Goal: Check status: Check status

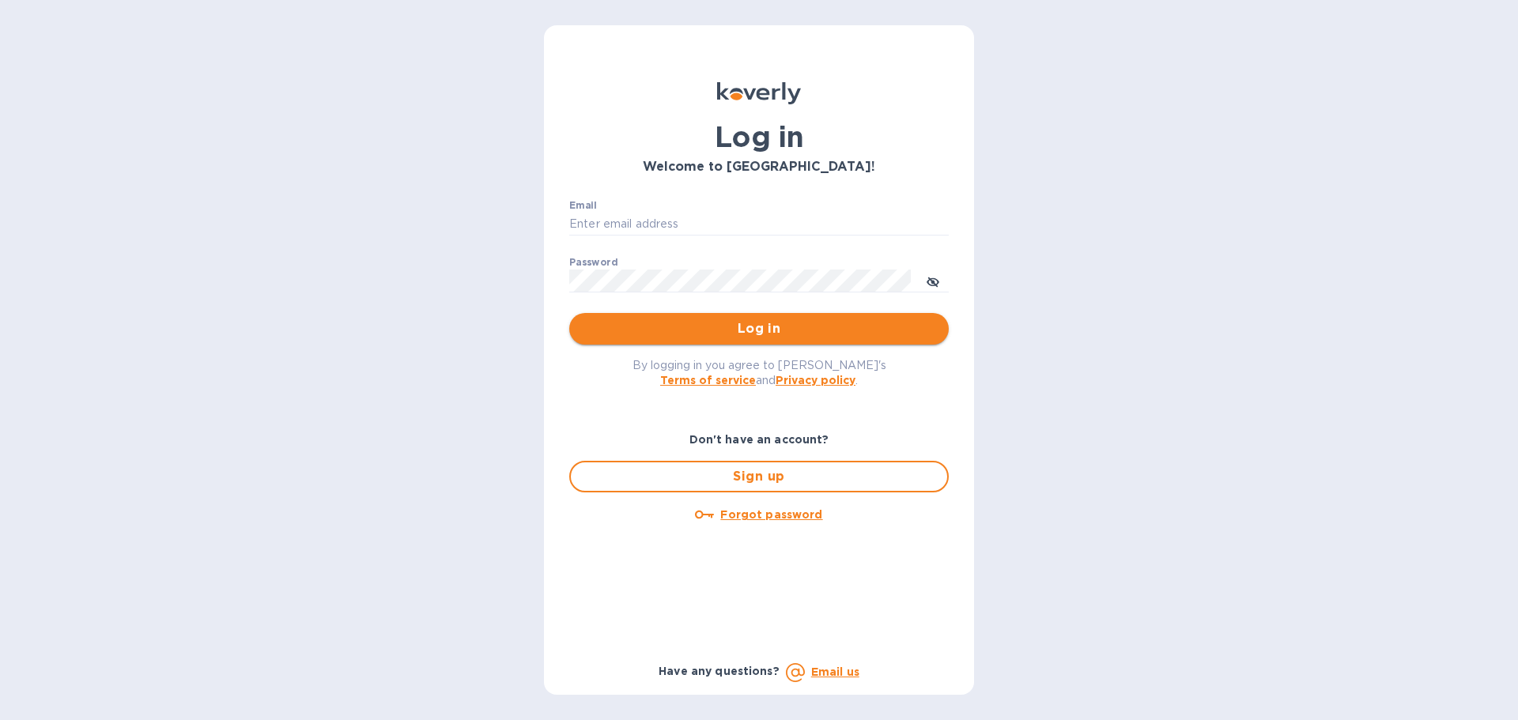
type input "[EMAIL_ADDRESS][DOMAIN_NAME]"
click at [712, 330] on span "Log in" at bounding box center [759, 328] width 354 height 19
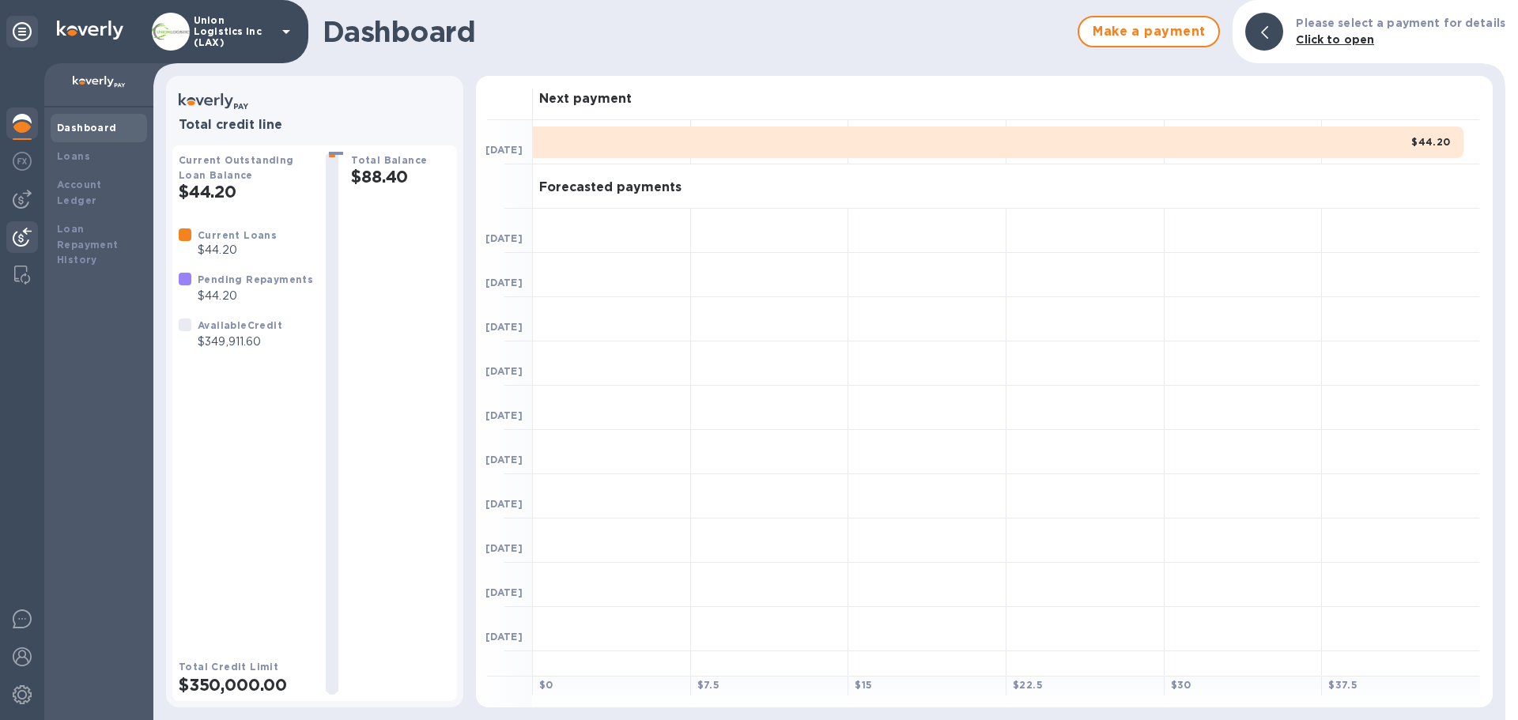
click at [17, 234] on img at bounding box center [22, 237] width 19 height 19
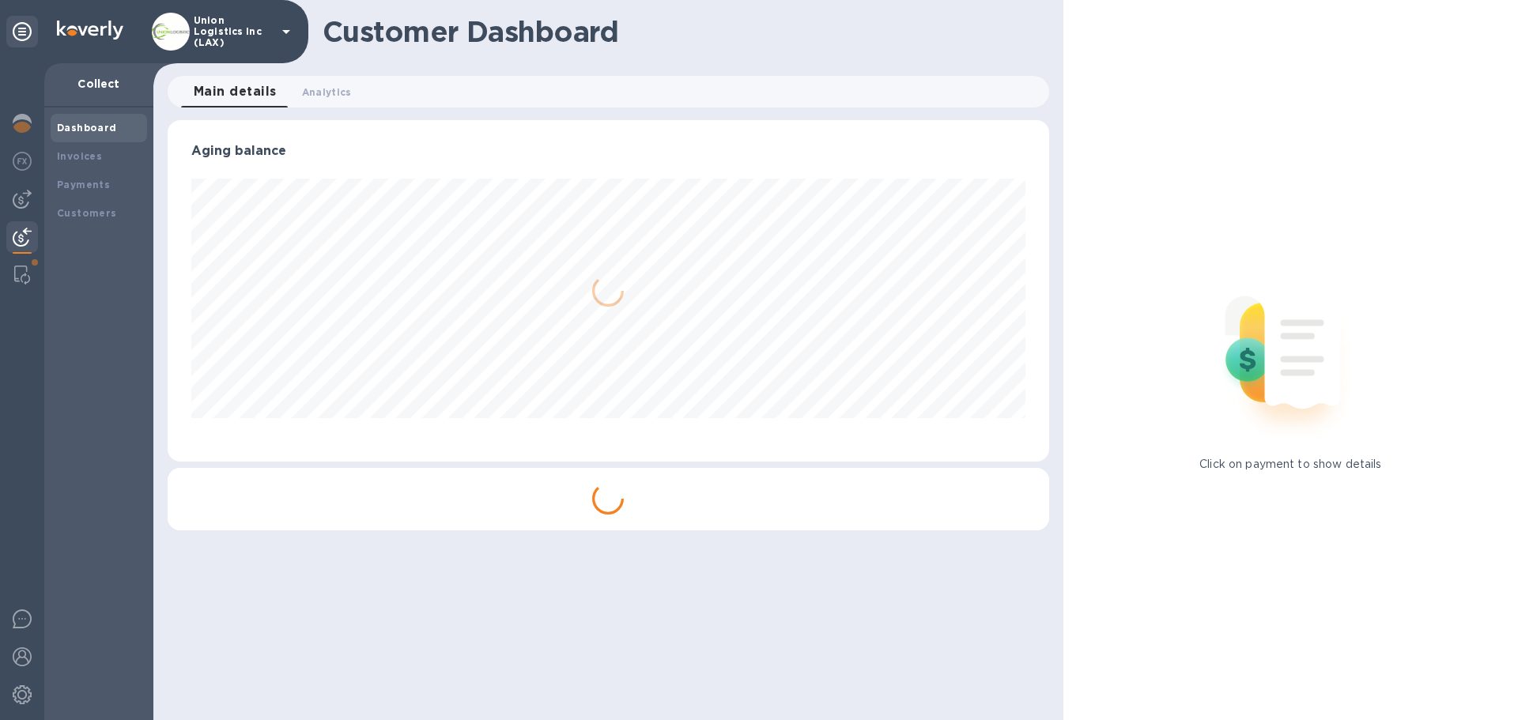
scroll to position [342, 881]
click at [87, 191] on div "Payments" at bounding box center [99, 185] width 84 height 16
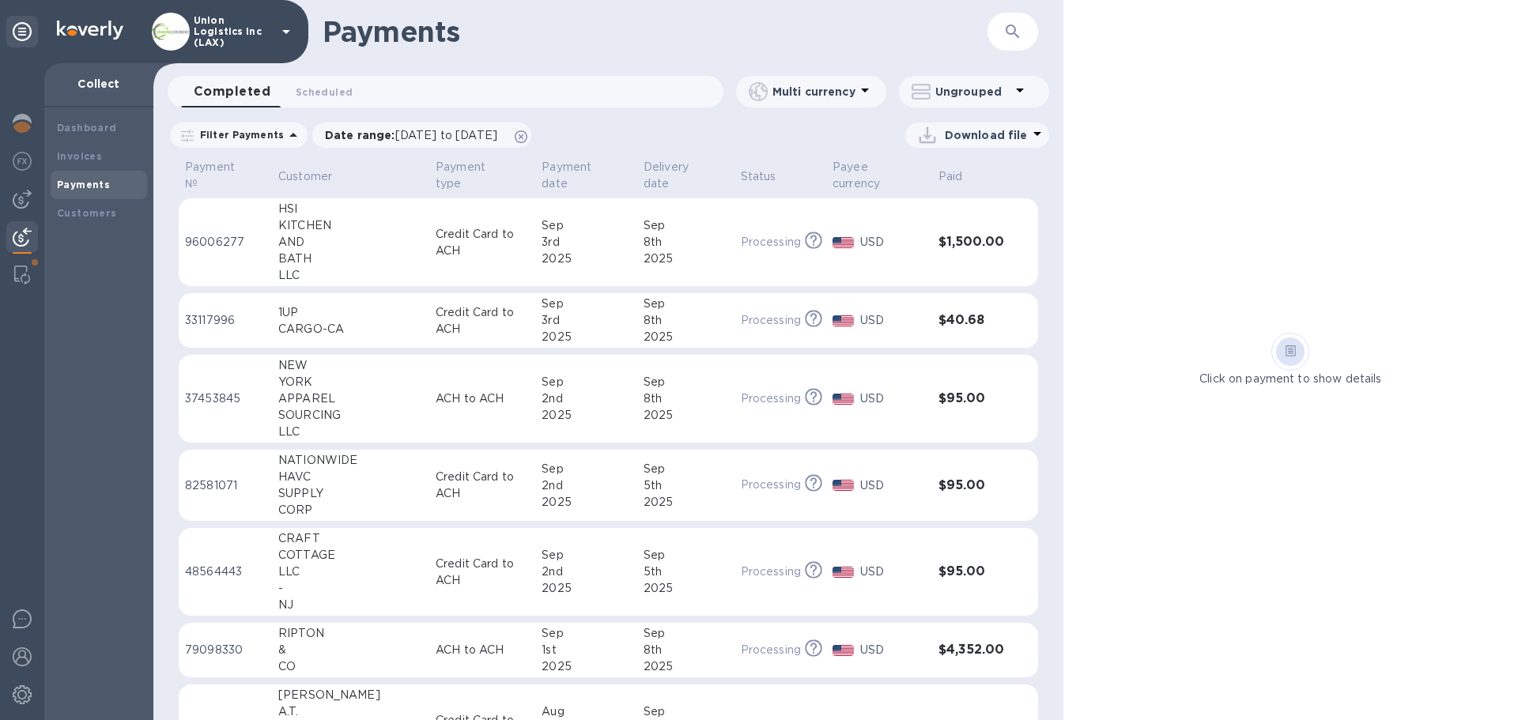
click at [542, 316] on div "3rd" at bounding box center [586, 320] width 89 height 17
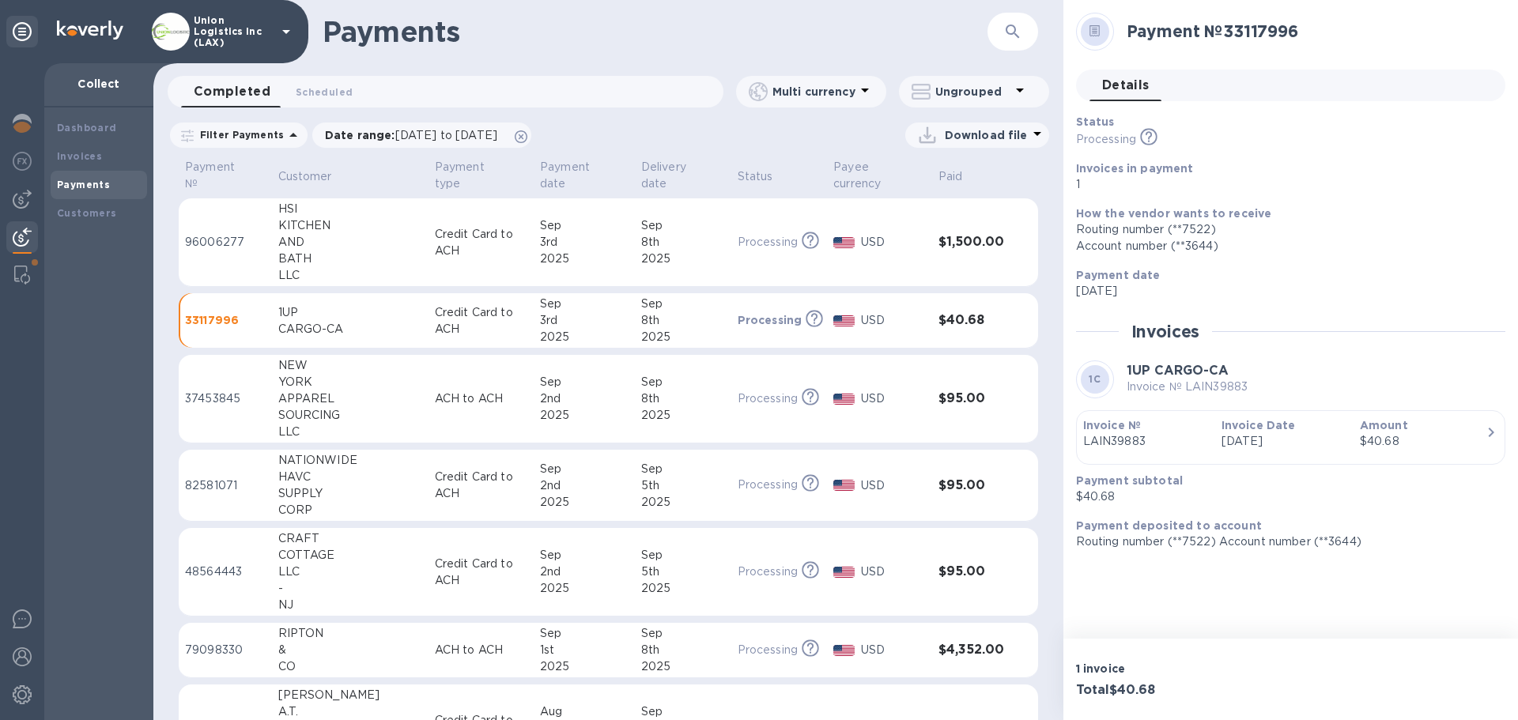
click at [560, 244] on div "3rd" at bounding box center [584, 242] width 89 height 17
